Goal: Task Accomplishment & Management: Manage account settings

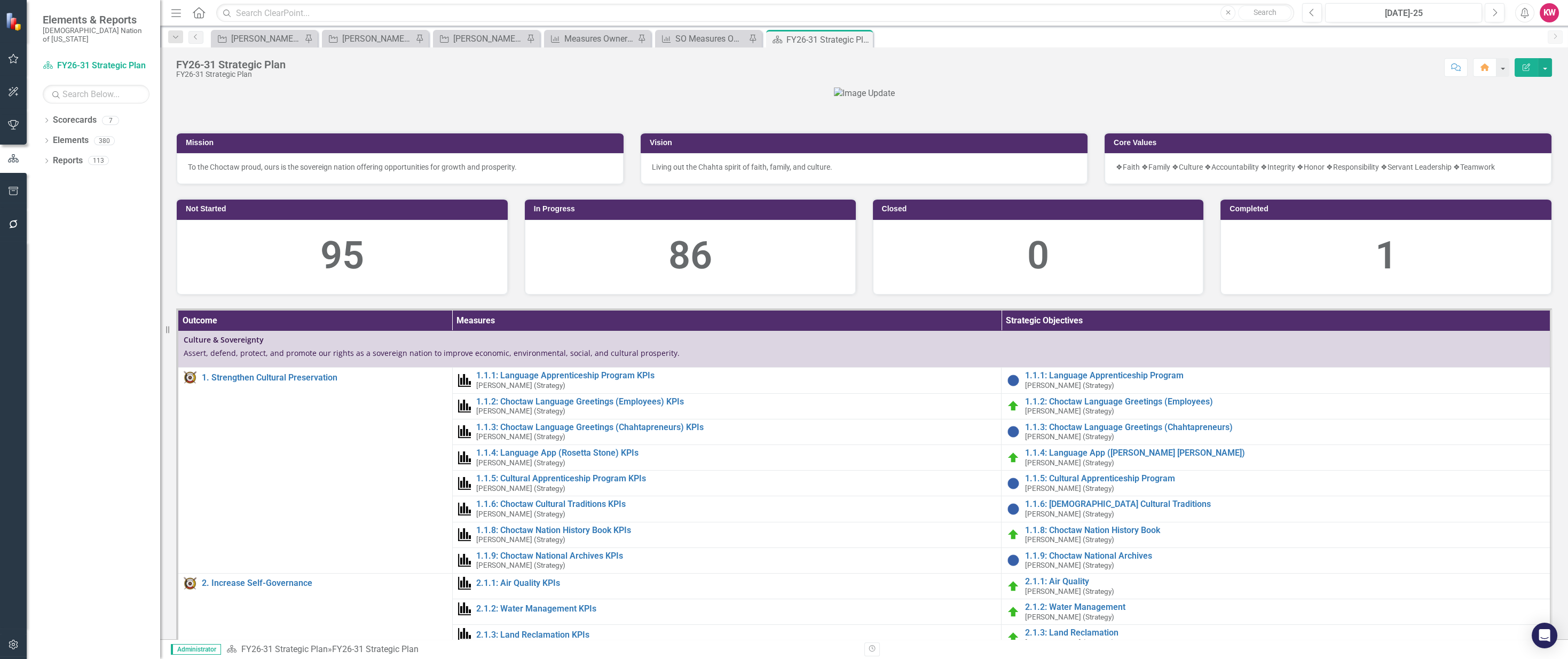
click at [910, 88] on div "Mission To the Choctaw proud, ours is the sovereign nation offering opportuniti…" at bounding box center [864, 363] width 1407 height 551
click at [79, 155] on link "Reports" at bounding box center [67, 161] width 30 height 12
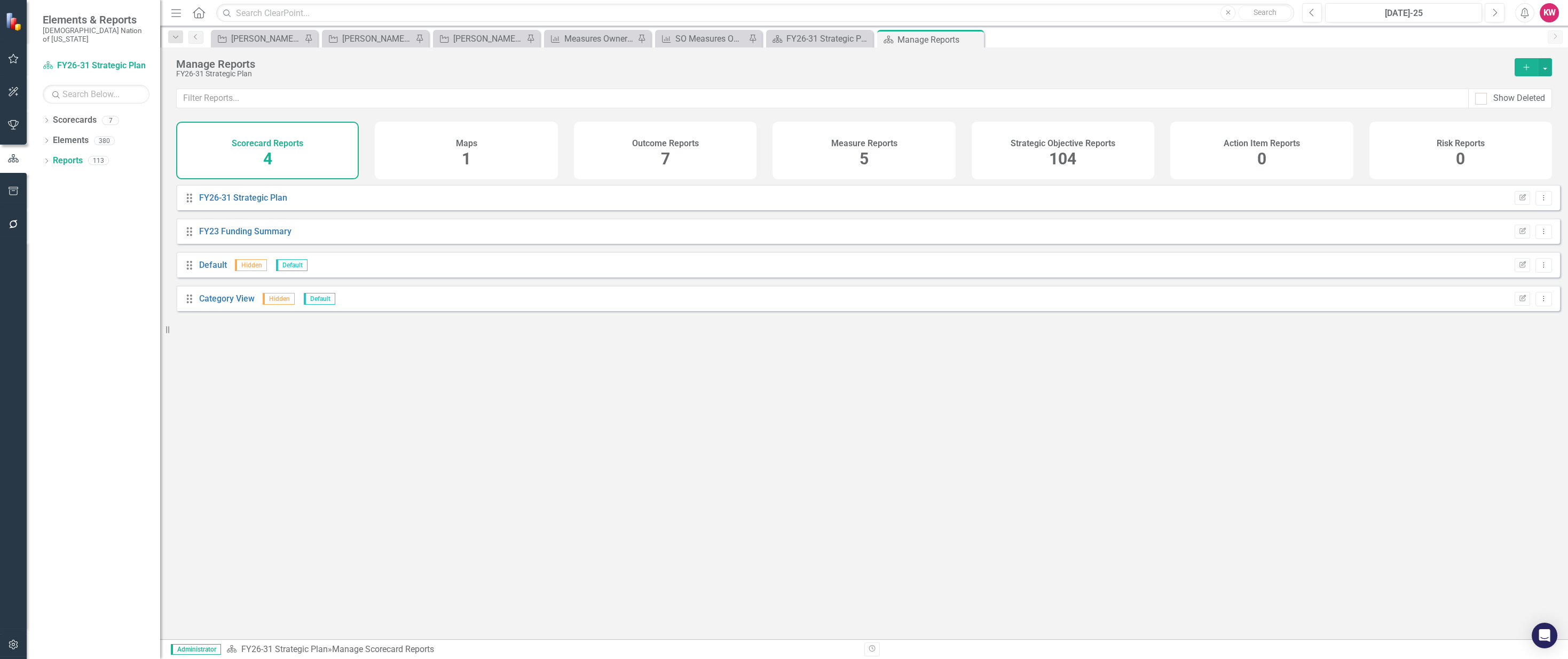
click at [910, 163] on span "104" at bounding box center [1063, 158] width 27 height 18
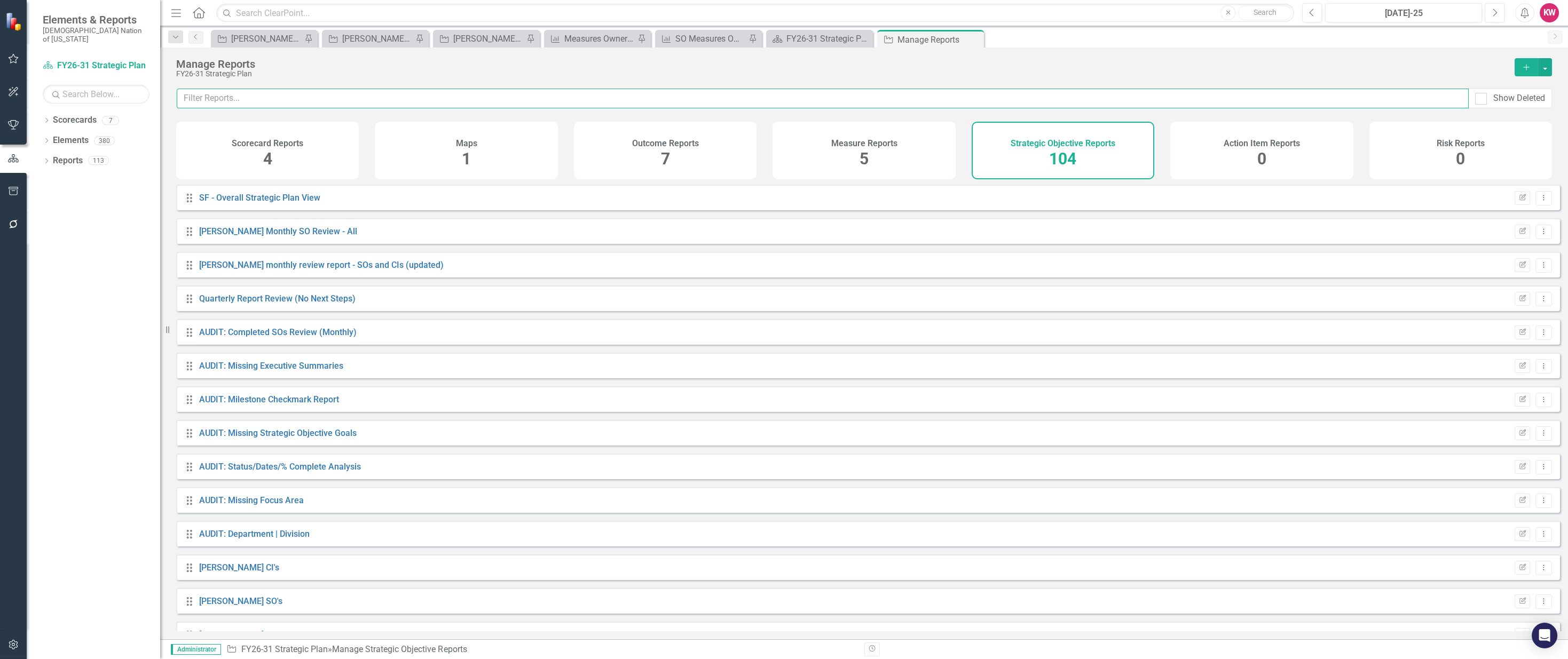
click at [283, 97] on input "text" at bounding box center [823, 98] width 1292 height 20
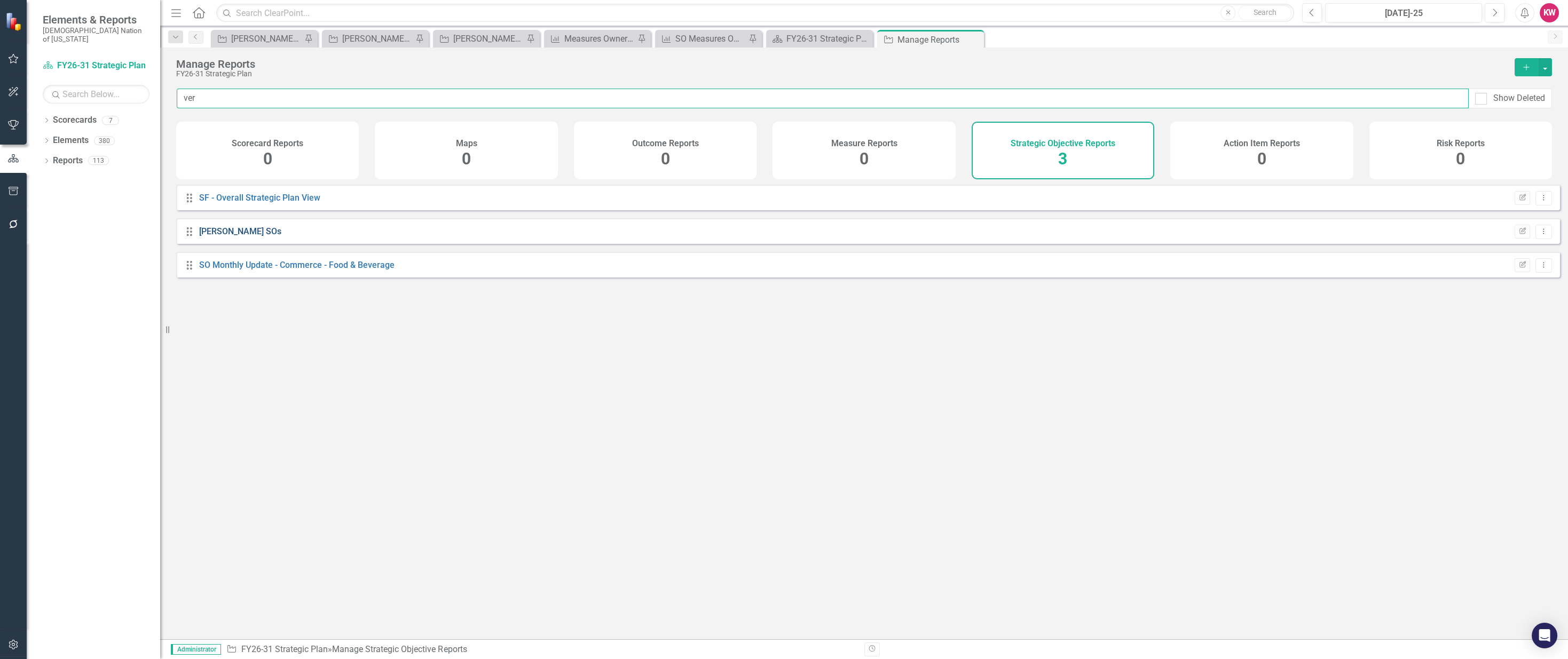
type input "ver"
click at [262, 236] on link "[PERSON_NAME] SOs" at bounding box center [240, 231] width 82 height 10
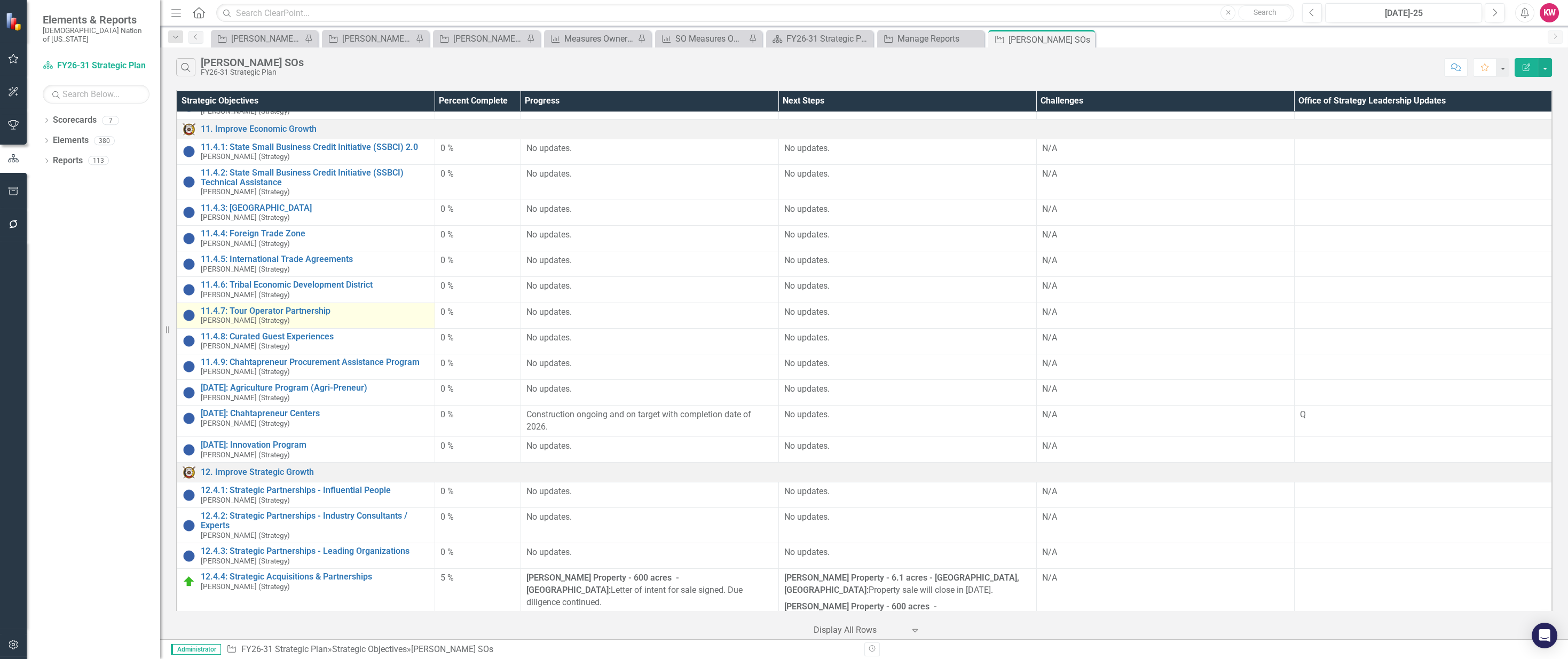
scroll to position [177, 0]
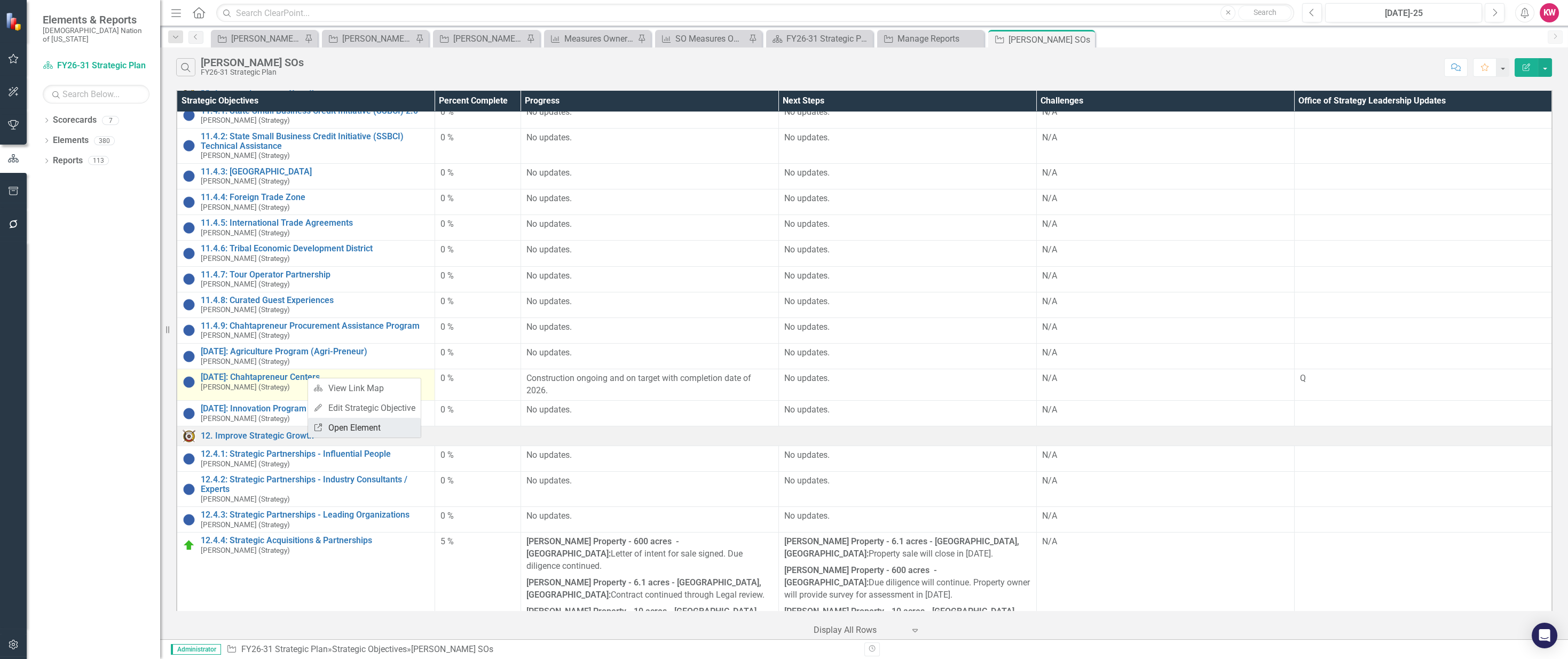
click at [345, 433] on link "Link Open Element" at bounding box center [364, 427] width 112 height 20
click at [76, 585] on div "Dropdown Scorecards 7 FY26-31 Strategic Plan Continuous Improvement FY26-31 Ope…" at bounding box center [93, 385] width 133 height 547
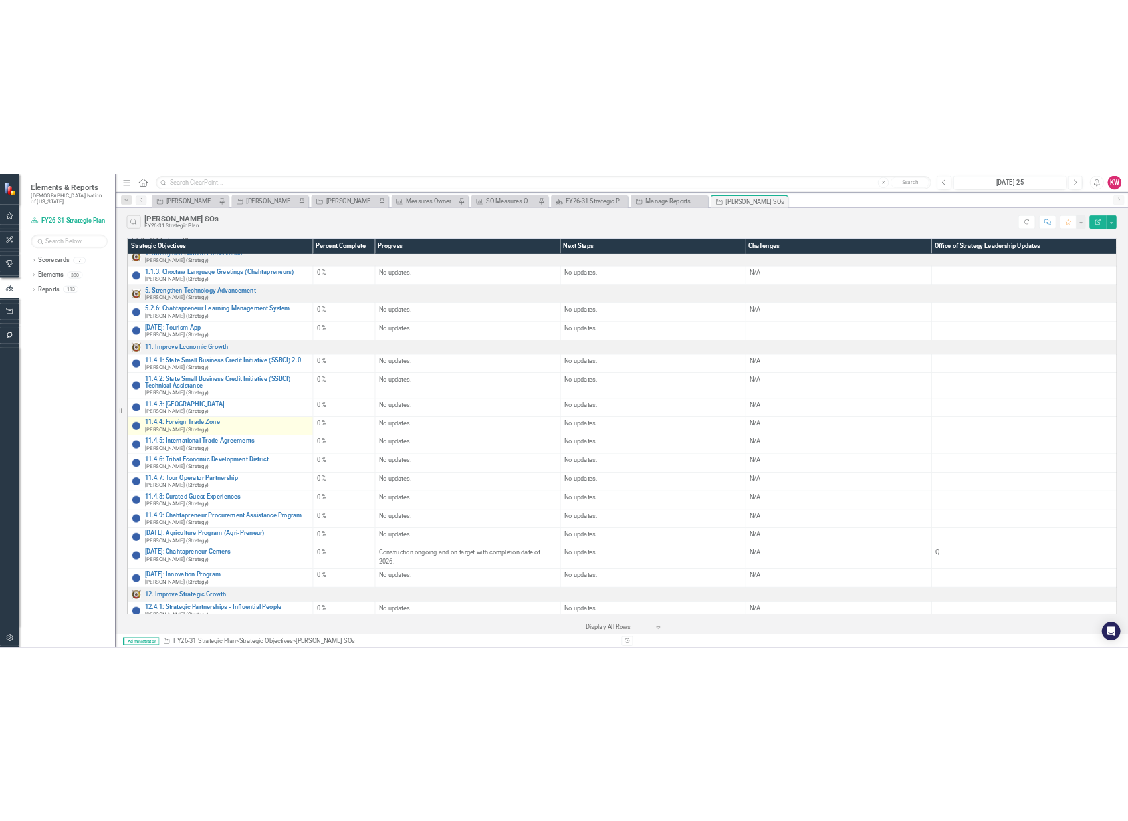
scroll to position [0, 0]
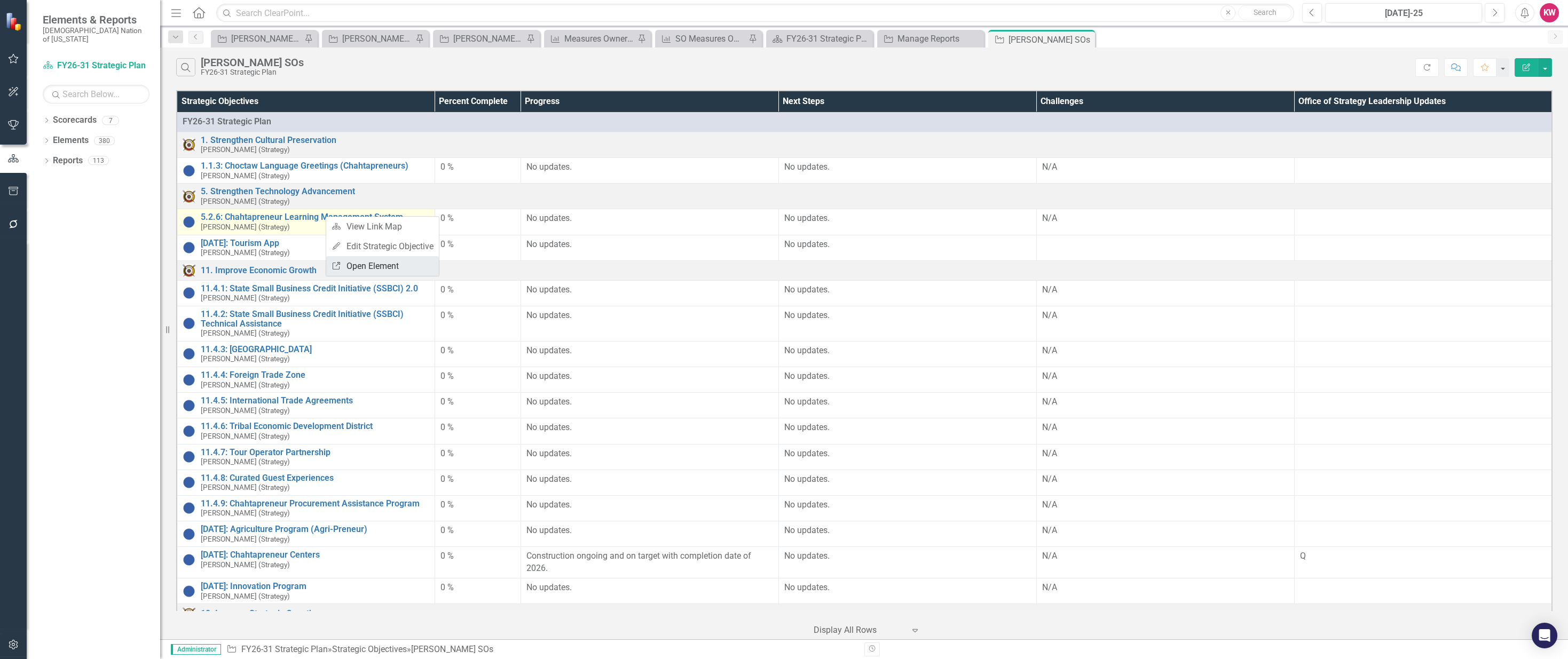
click at [349, 271] on link "Link Open Element" at bounding box center [382, 266] width 112 height 20
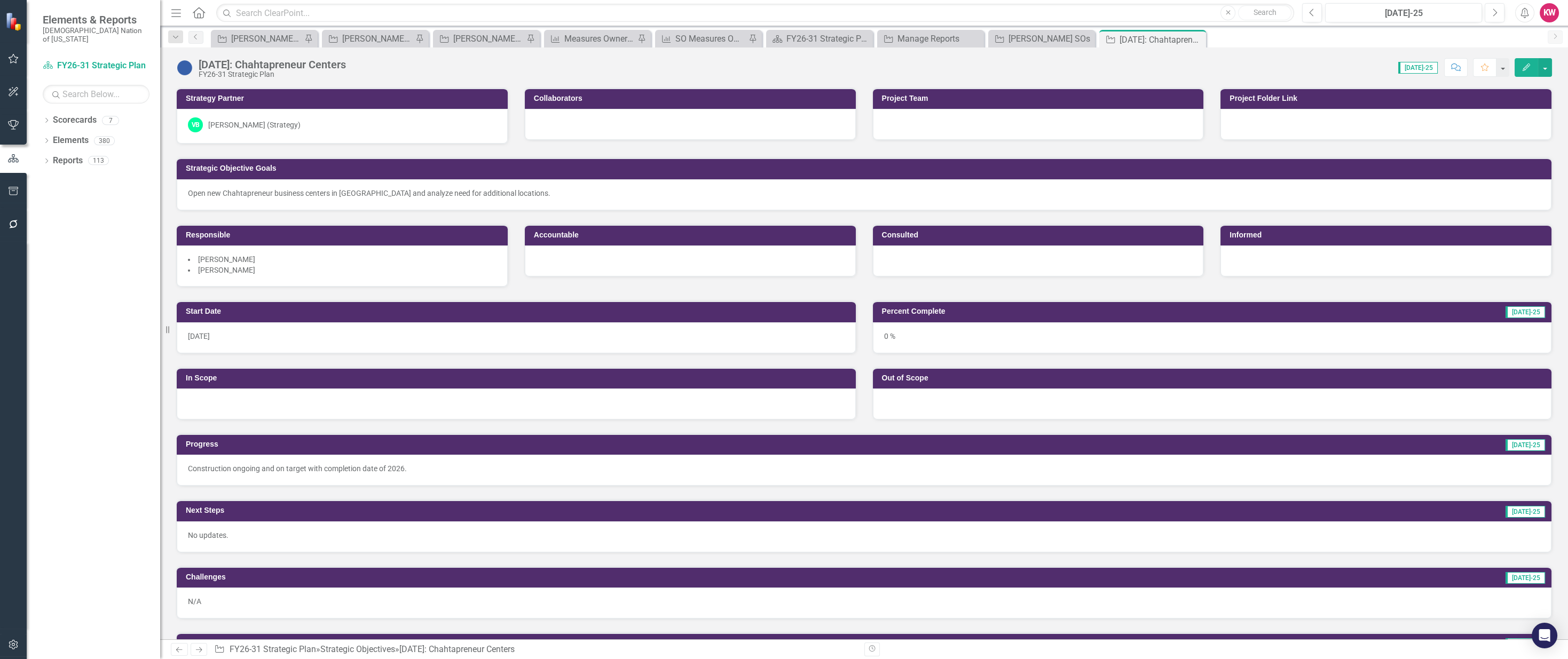
click at [523, 194] on div "Open new Chahtapreneur business centers in [GEOGRAPHIC_DATA] and analyze need f…" at bounding box center [864, 193] width 1352 height 10
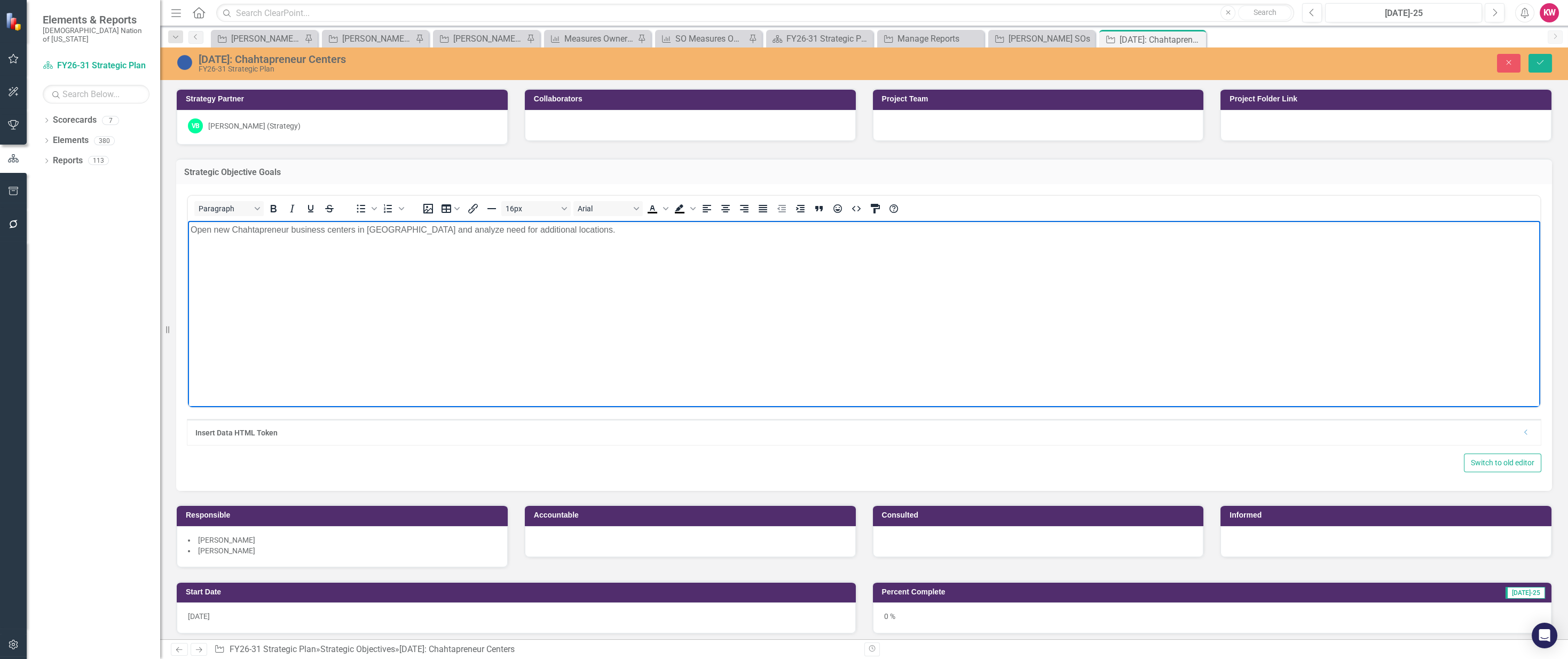
click at [561, 230] on div "Open new Chahtapreneur business centers in [GEOGRAPHIC_DATA] and analyze need f…" at bounding box center [864, 230] width 1347 height 13
drag, startPoint x: 476, startPoint y: 275, endPoint x: 301, endPoint y: 55, distance: 281.1
click at [476, 275] on span "Dismiss" at bounding box center [481, 278] width 27 height 9
click at [680, 247] on body "Open new Chahtapreneur business centers in [GEOGRAPHIC_DATA] and analyze need f…" at bounding box center [864, 300] width 1352 height 160
click at [1542, 61] on icon "Save" at bounding box center [1540, 62] width 10 height 7
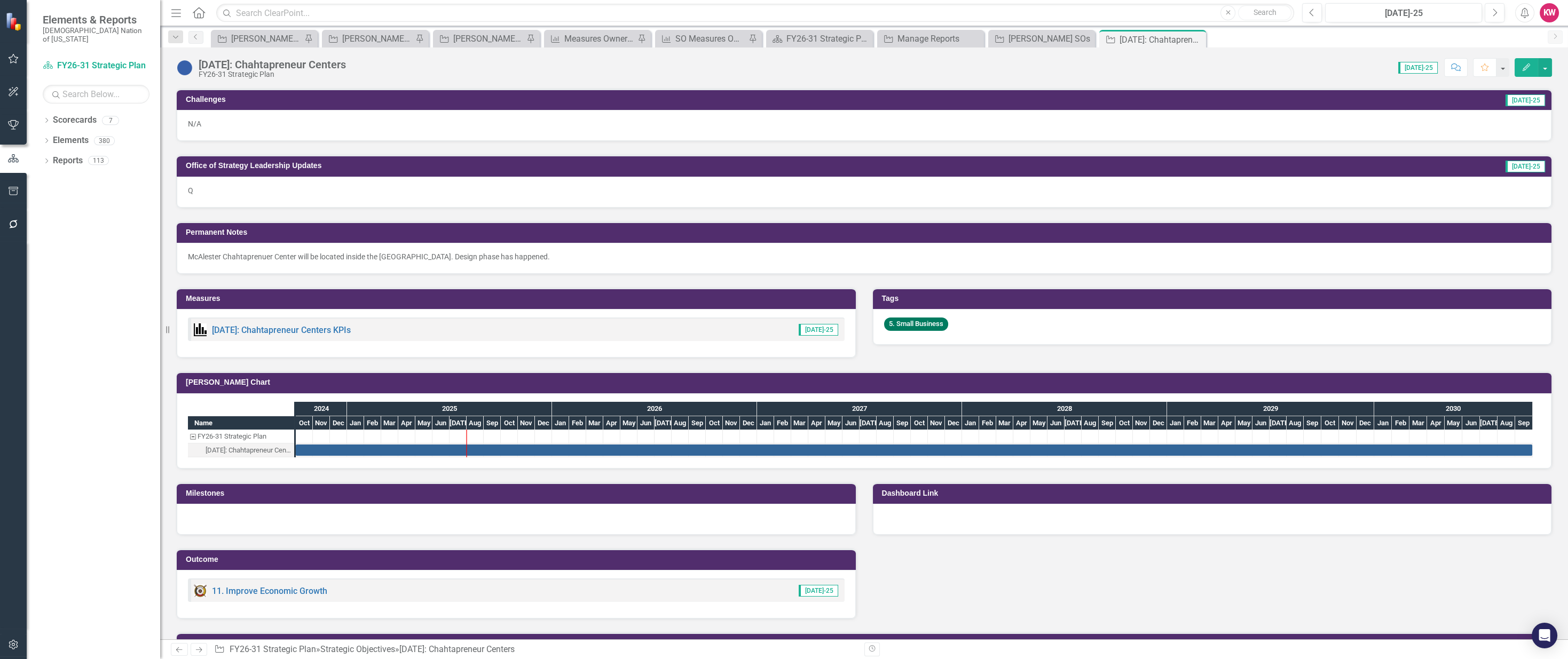
scroll to position [530, 0]
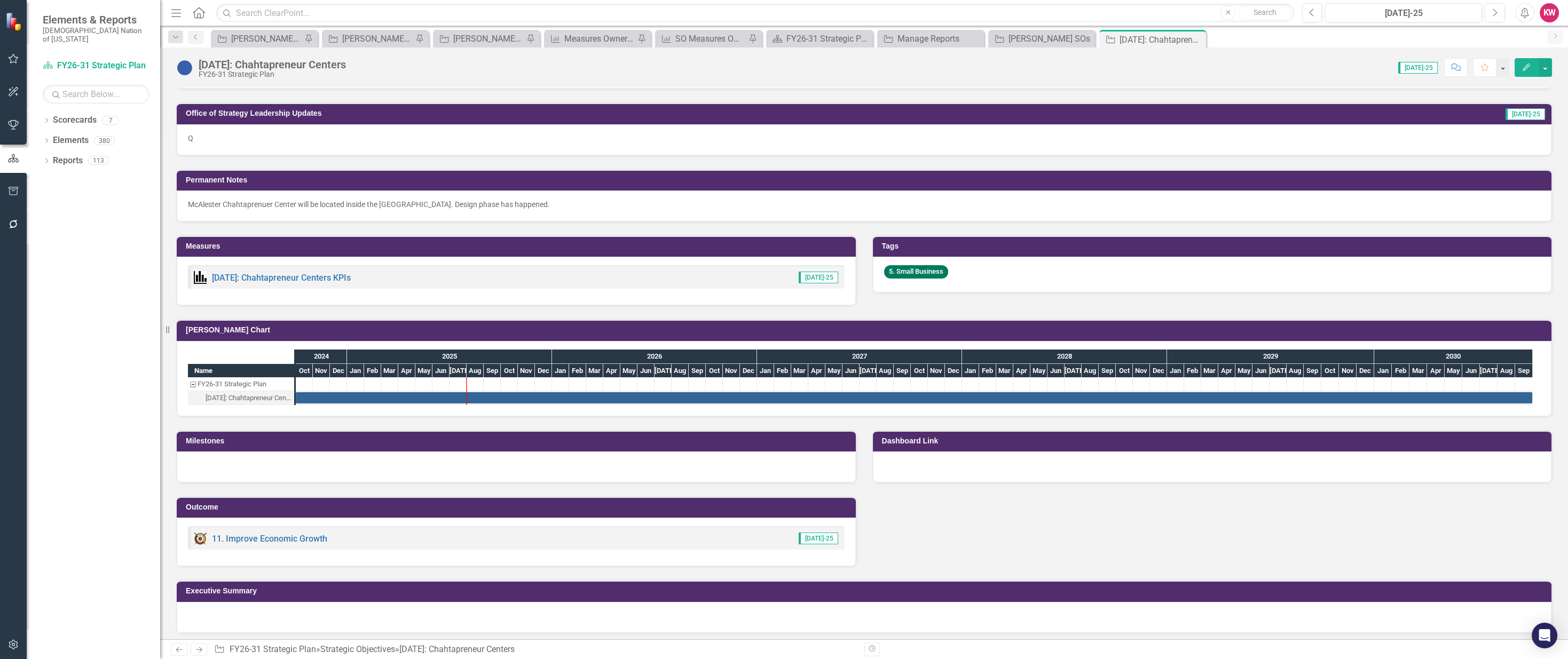
click at [218, 468] on div at bounding box center [516, 466] width 679 height 31
click at [218, 467] on div at bounding box center [516, 466] width 679 height 31
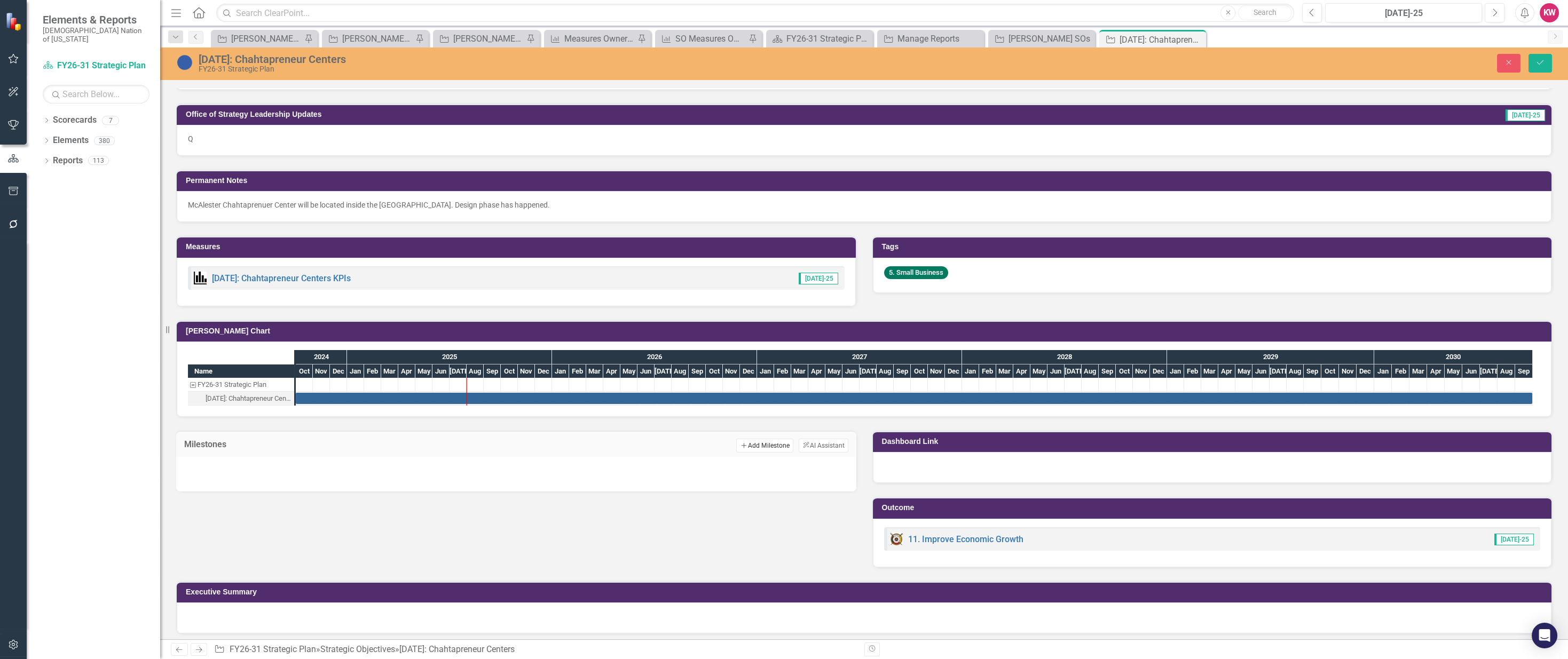
click at [761, 443] on button "Add Add Milestone" at bounding box center [764, 445] width 57 height 14
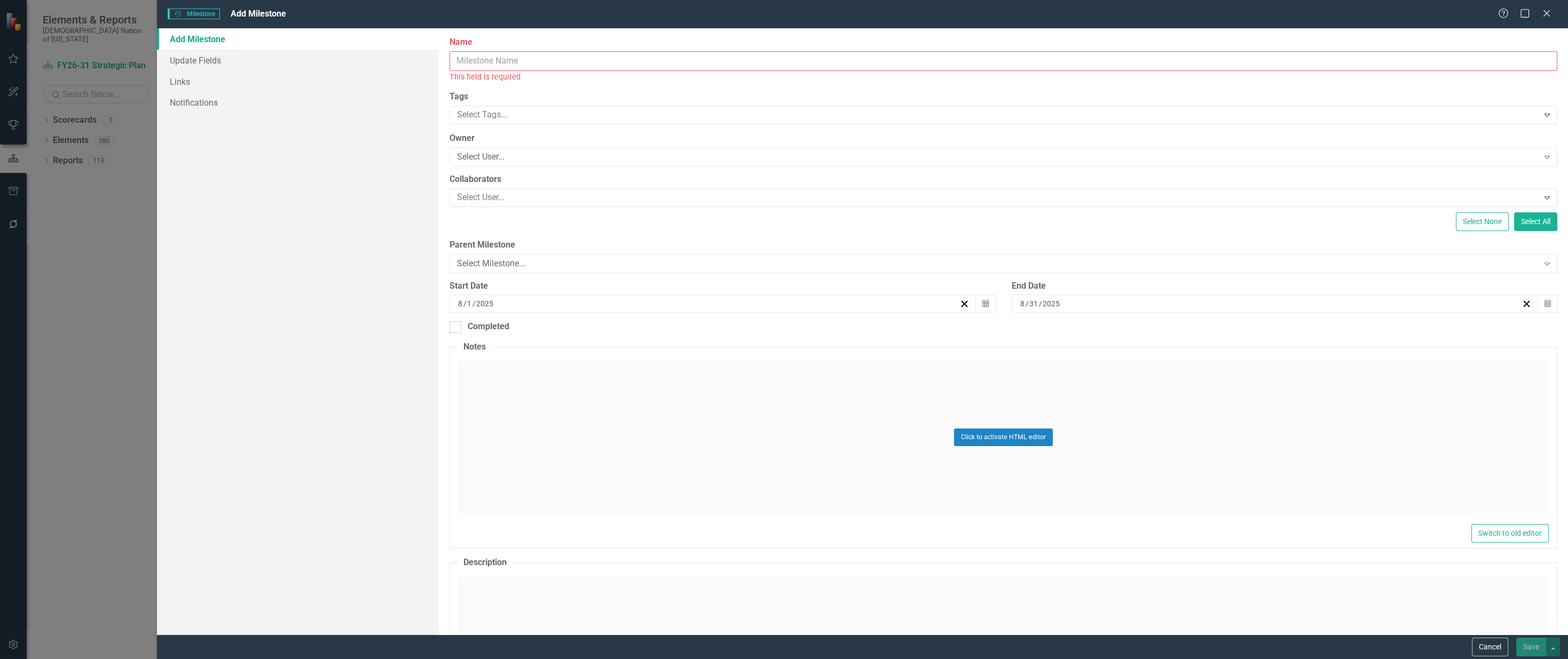
click at [494, 59] on input "Name" at bounding box center [1003, 61] width 1108 height 20
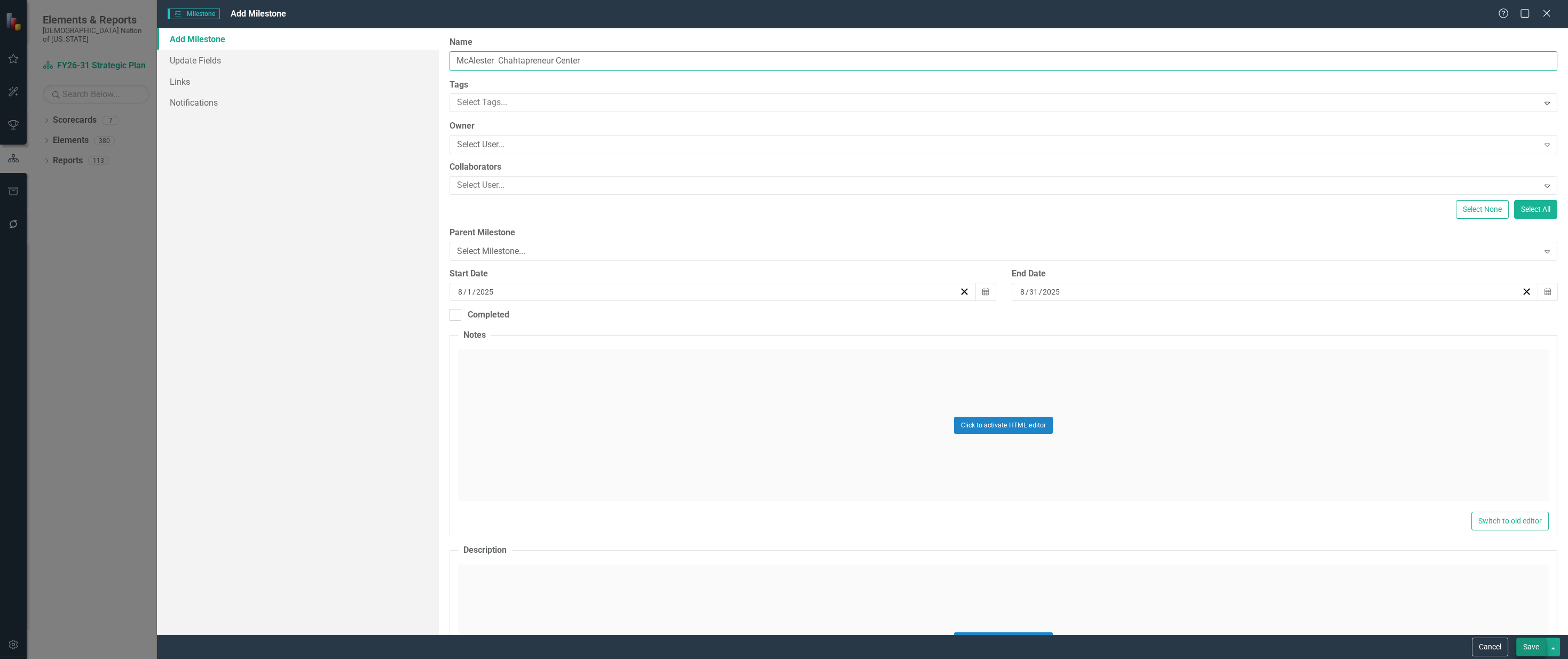
type input "McAlester Chahtapreneur Center"
click at [1529, 651] on button "Save" at bounding box center [1530, 646] width 30 height 18
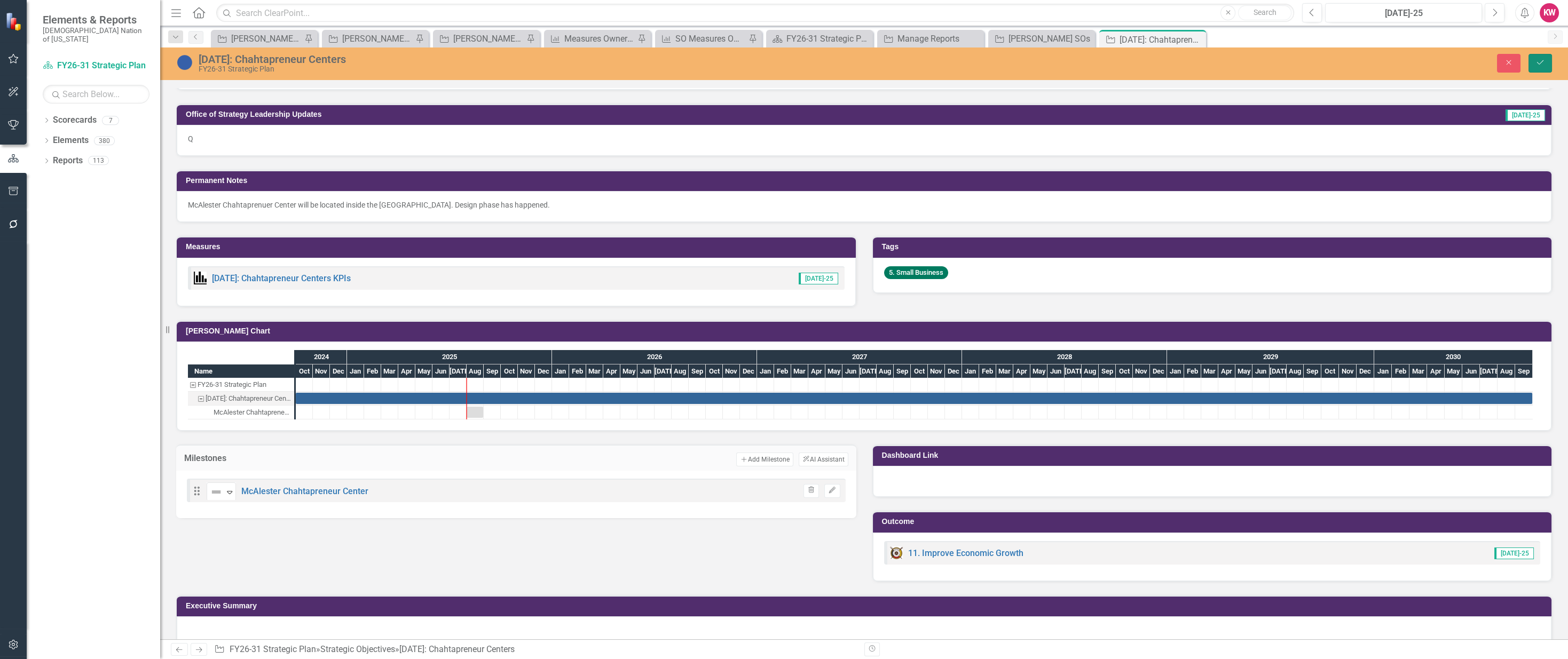
click at [1540, 58] on button "Save" at bounding box center [1540, 63] width 23 height 18
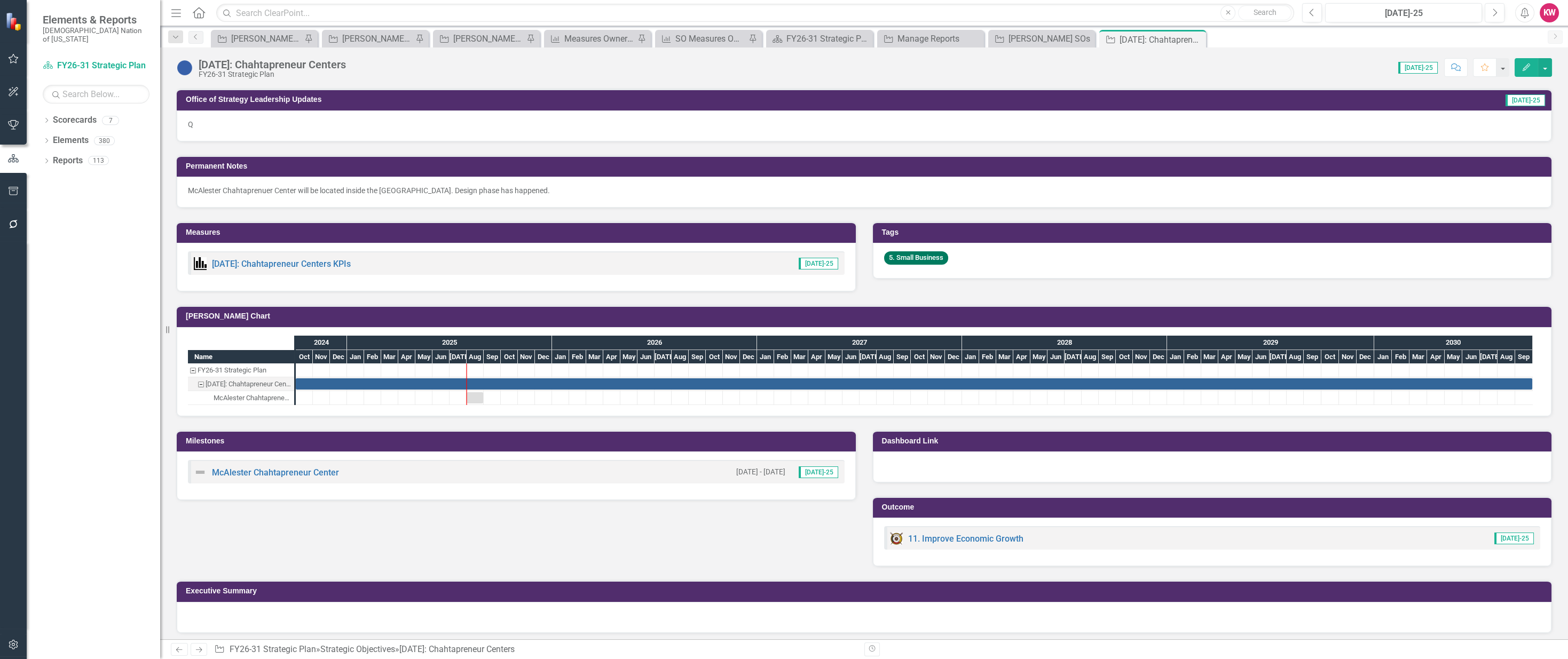
scroll to position [425, 0]
